Goal: Task Accomplishment & Management: Manage account settings

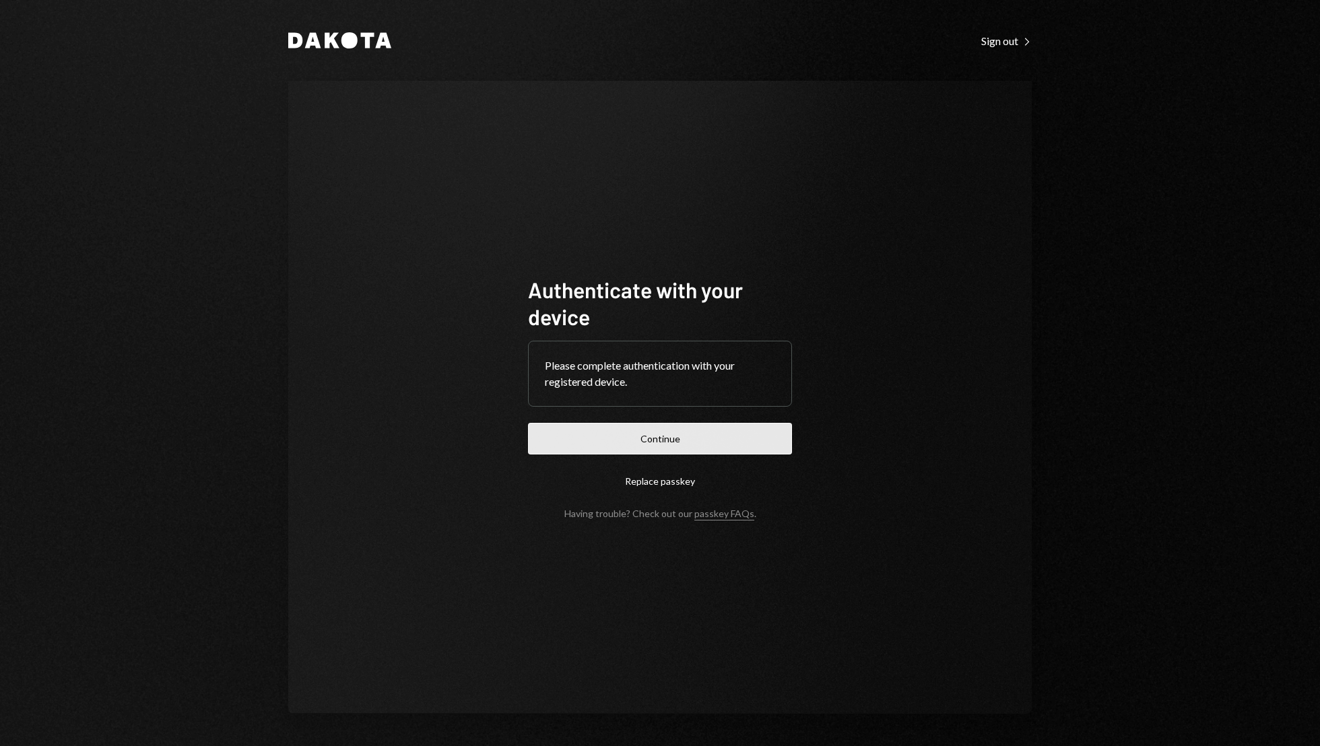
click at [612, 425] on button "Continue" at bounding box center [660, 439] width 264 height 32
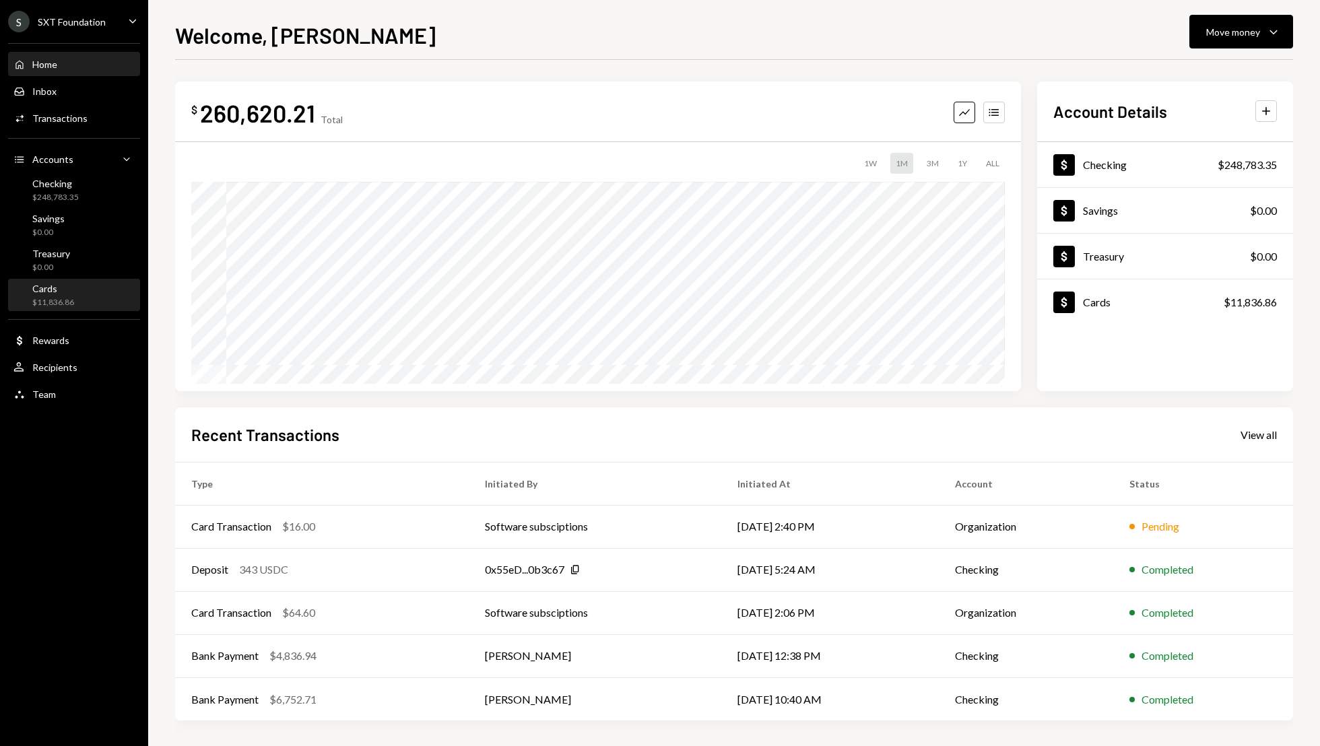
click at [75, 294] on div "Cards $11,836.86" at bounding box center [73, 296] width 121 height 26
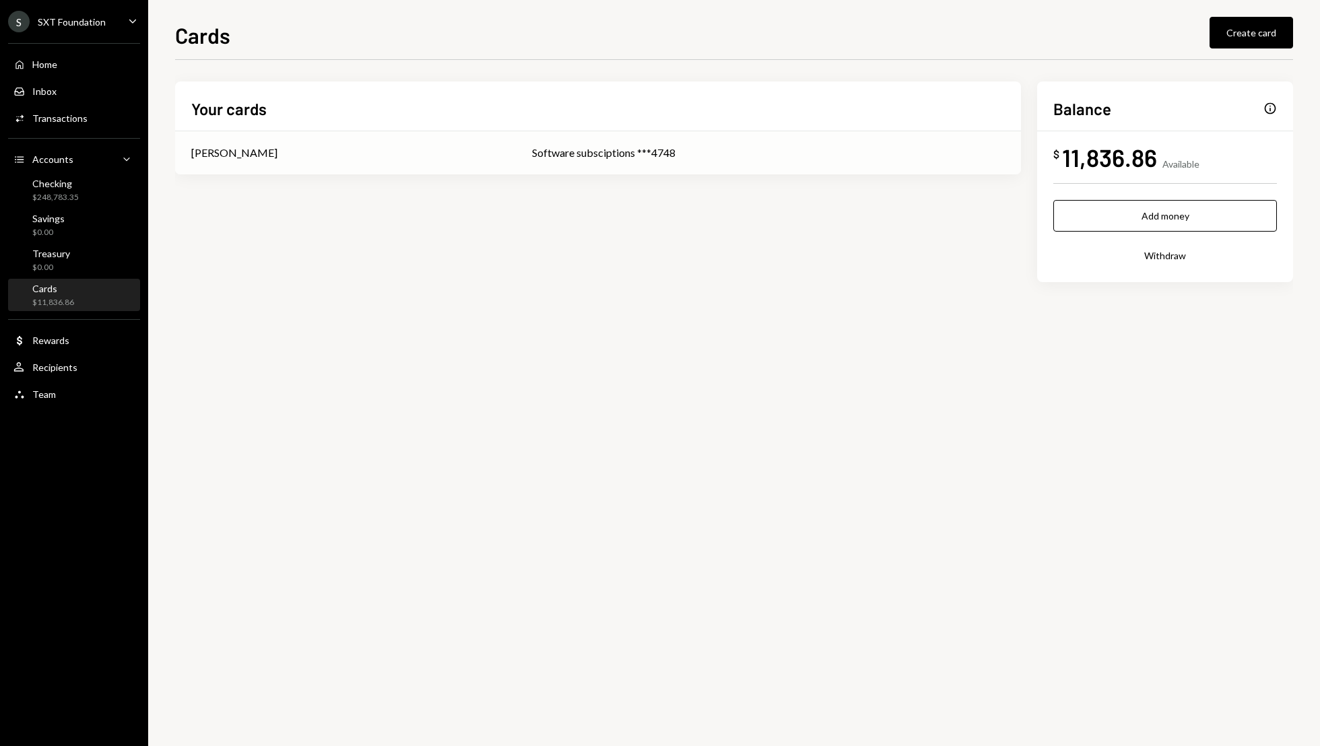
click at [478, 158] on div "[PERSON_NAME]" at bounding box center [345, 153] width 309 height 16
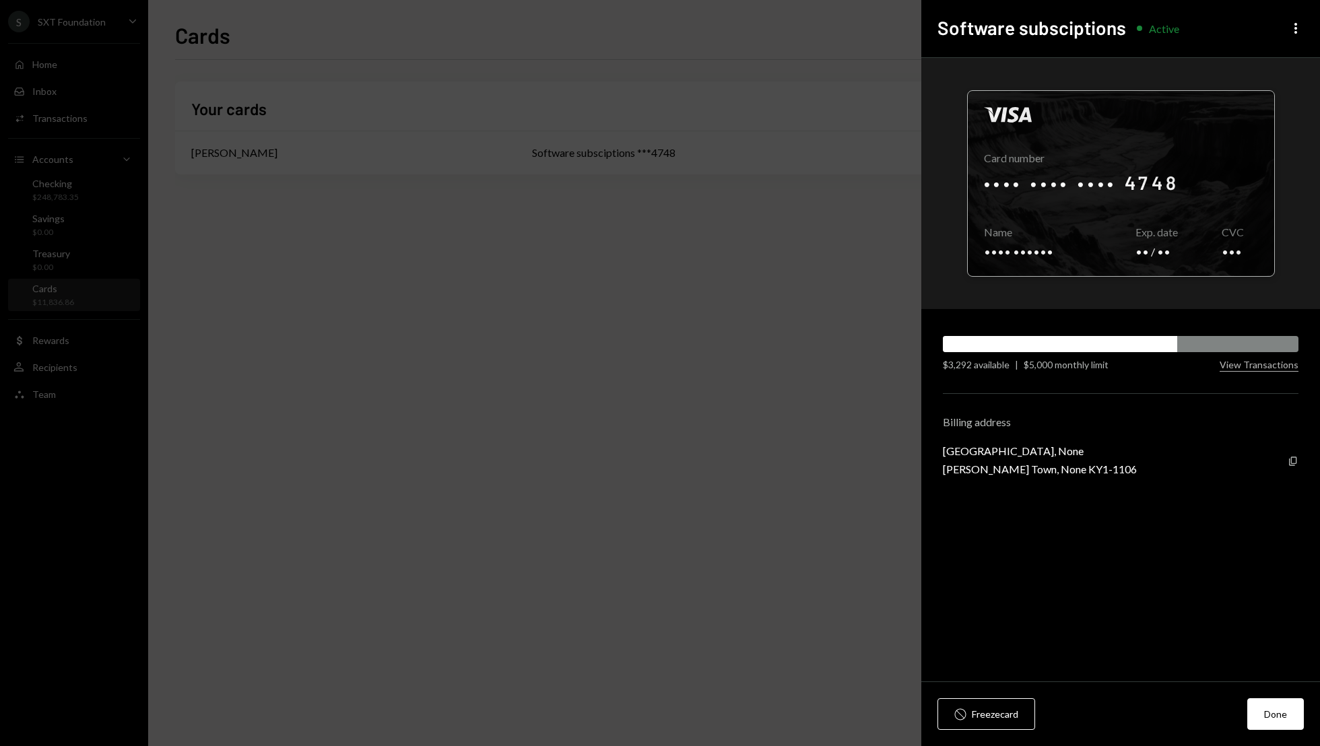
click at [1123, 192] on div at bounding box center [1121, 183] width 307 height 185
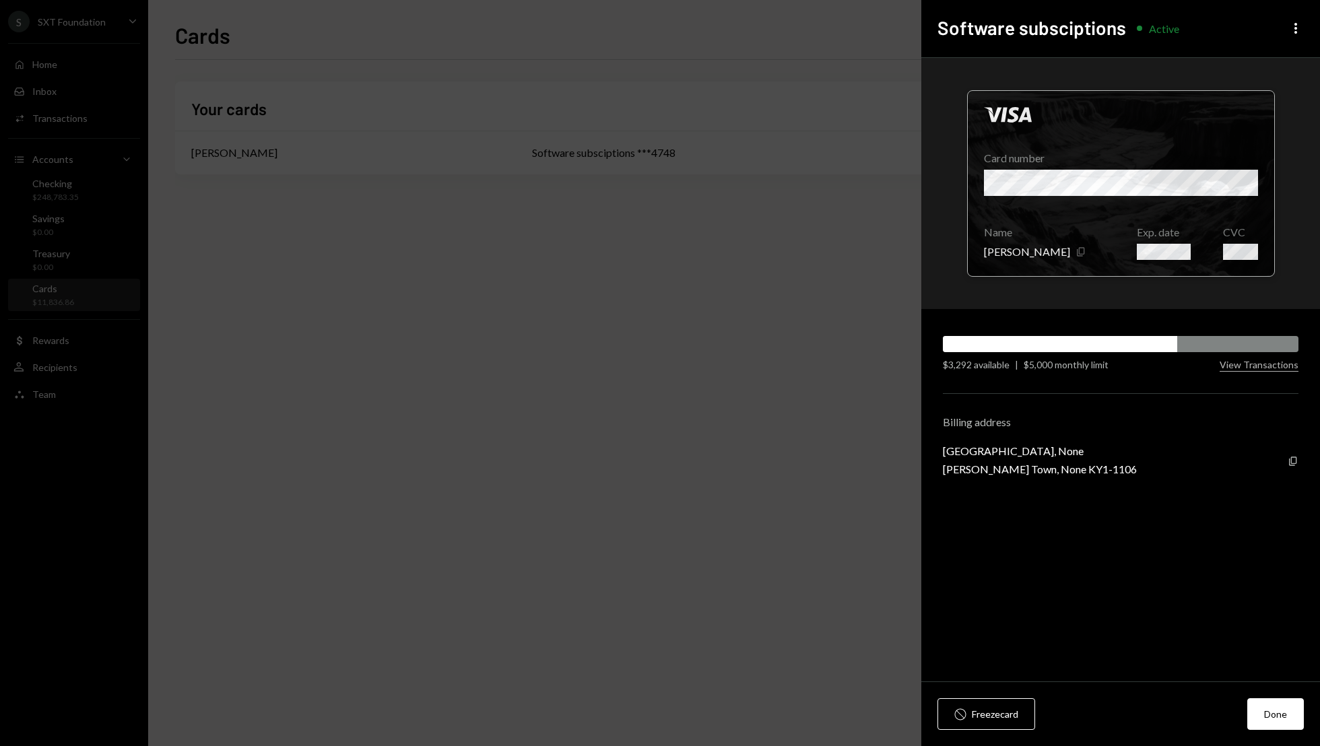
click at [1076, 255] on icon "Copy" at bounding box center [1081, 252] width 11 height 11
